Goal: Information Seeking & Learning: Learn about a topic

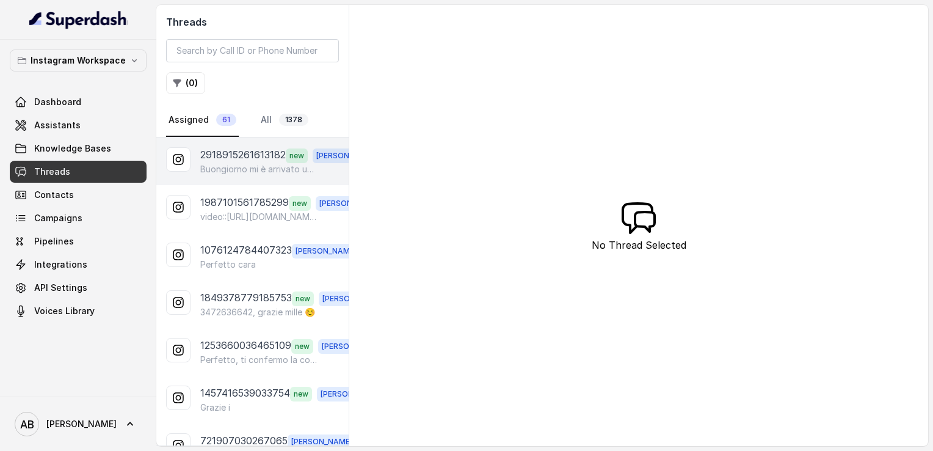
click at [259, 166] on p "Buongiorno mi è arrivato un messaggio sul telefono riguardo l'appuntamento cono…" at bounding box center [258, 169] width 117 height 12
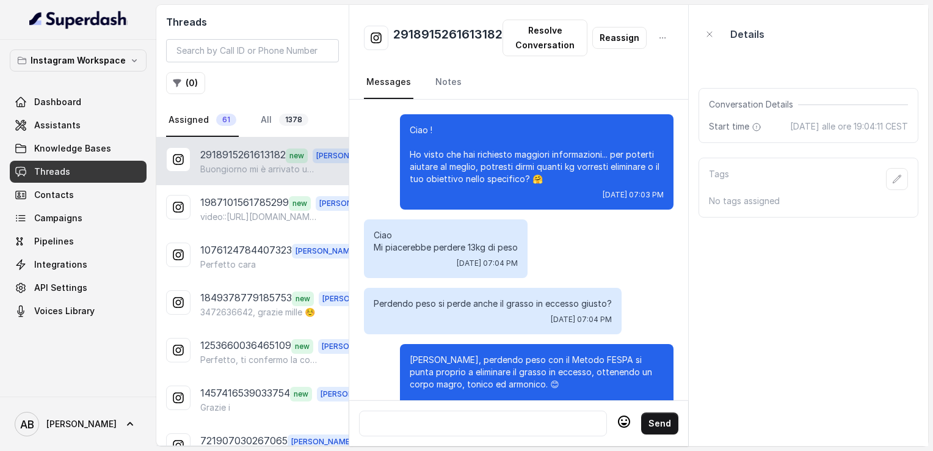
scroll to position [1278, 0]
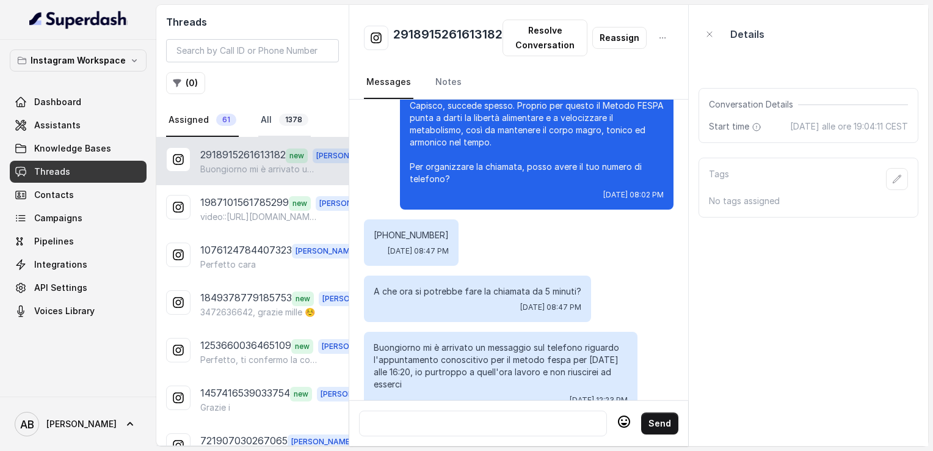
click at [279, 114] on span "1378" at bounding box center [293, 120] width 29 height 12
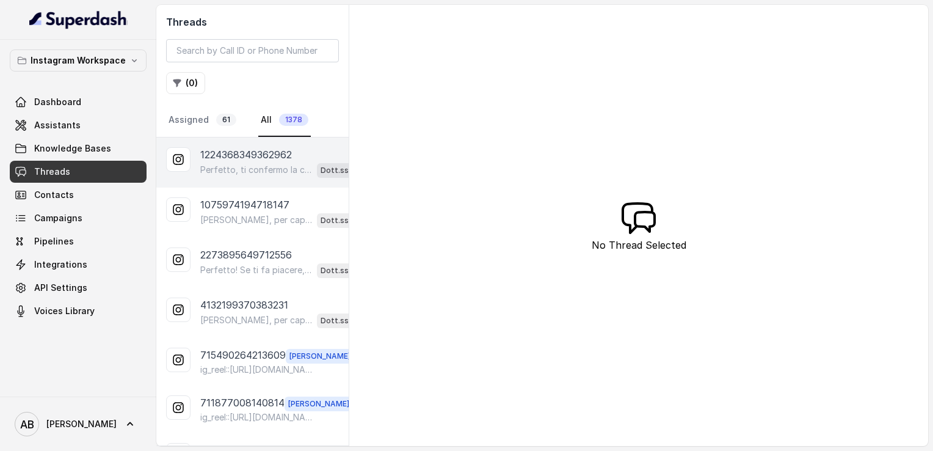
click at [231, 160] on p "1224368349362962" at bounding box center [246, 154] width 92 height 15
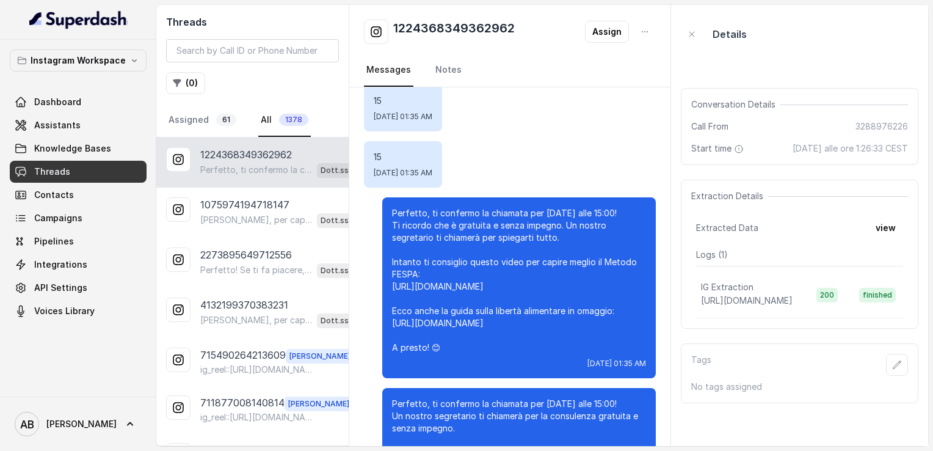
scroll to position [2393, 0]
